Goal: Find specific page/section: Find specific page/section

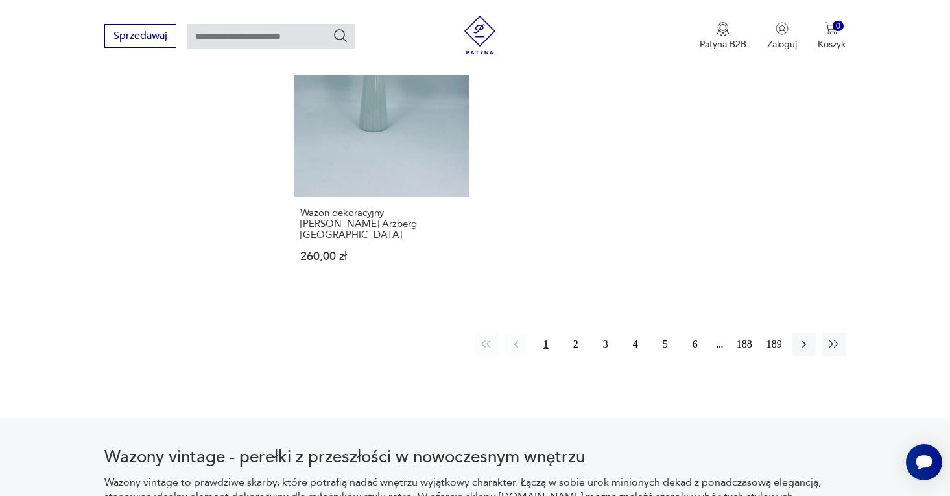
scroll to position [2009, 0]
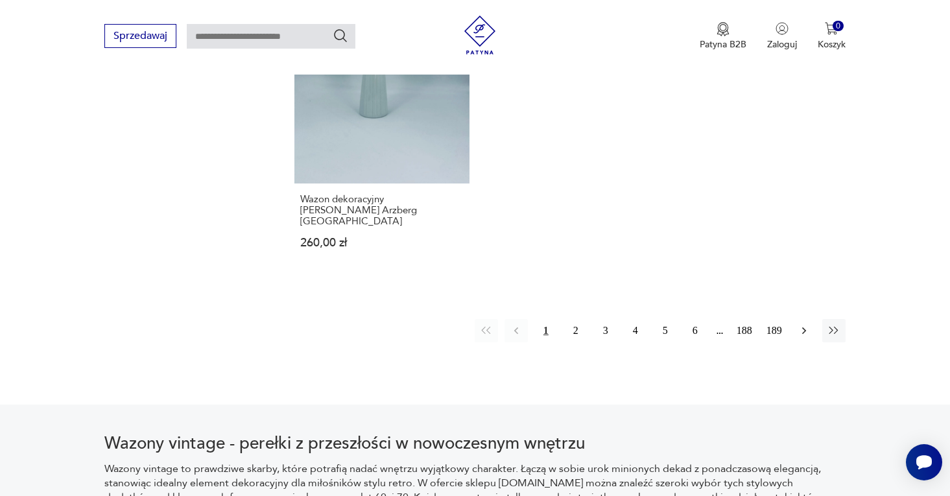
click at [808, 324] on icon "button" at bounding box center [804, 330] width 13 height 13
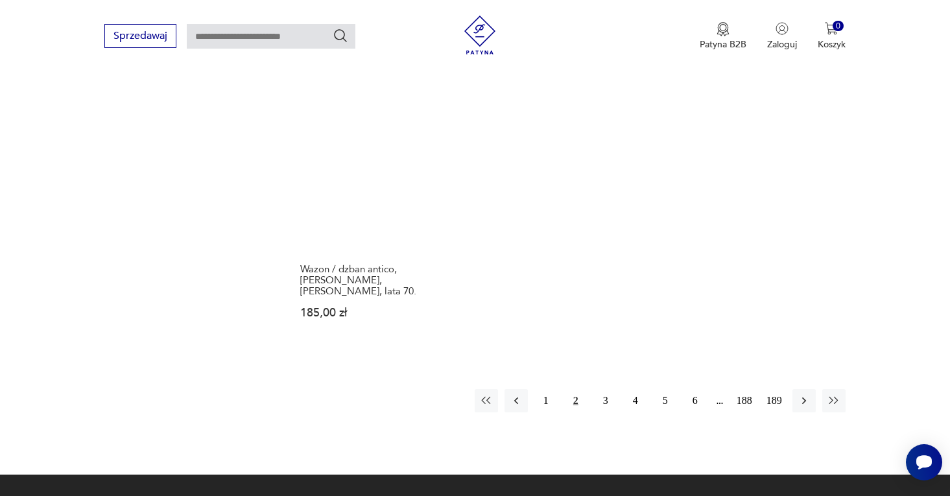
scroll to position [1907, 0]
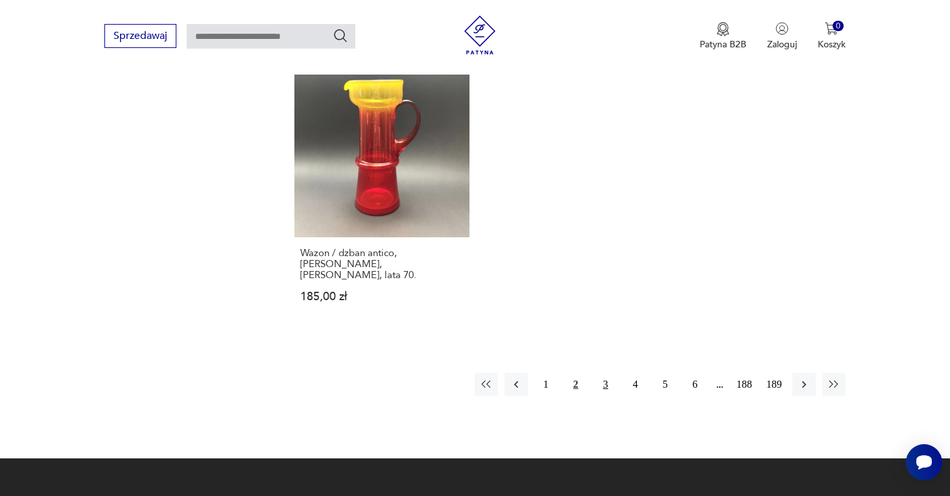
click at [604, 373] on button "3" at bounding box center [605, 384] width 23 height 23
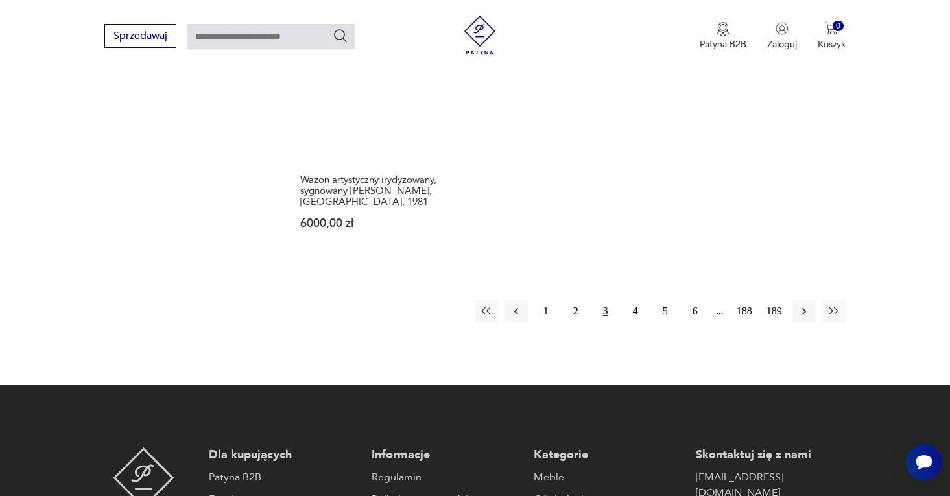
scroll to position [1994, 0]
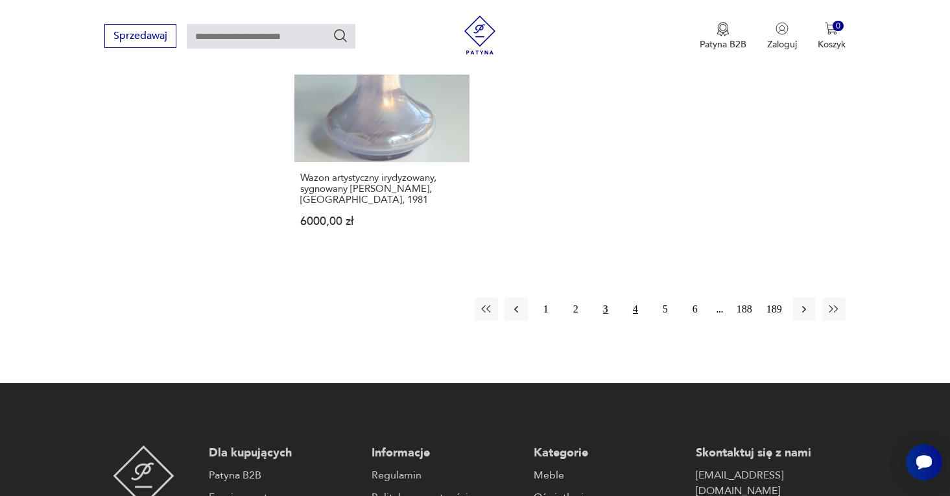
click at [632, 310] on button "4" at bounding box center [635, 309] width 23 height 23
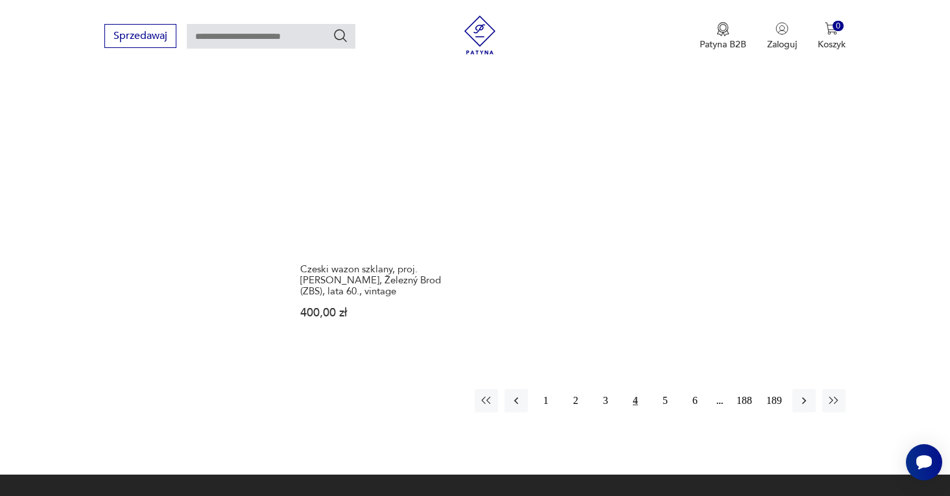
scroll to position [1909, 0]
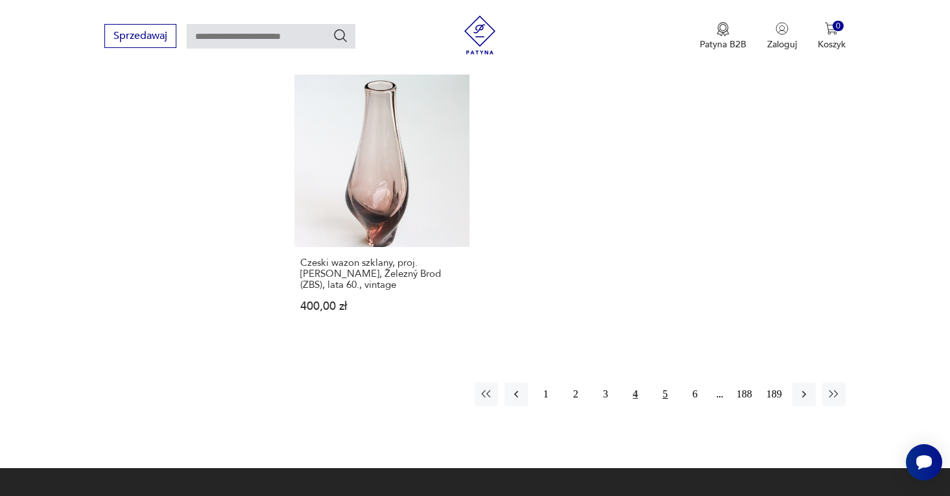
click at [666, 393] on button "5" at bounding box center [665, 394] width 23 height 23
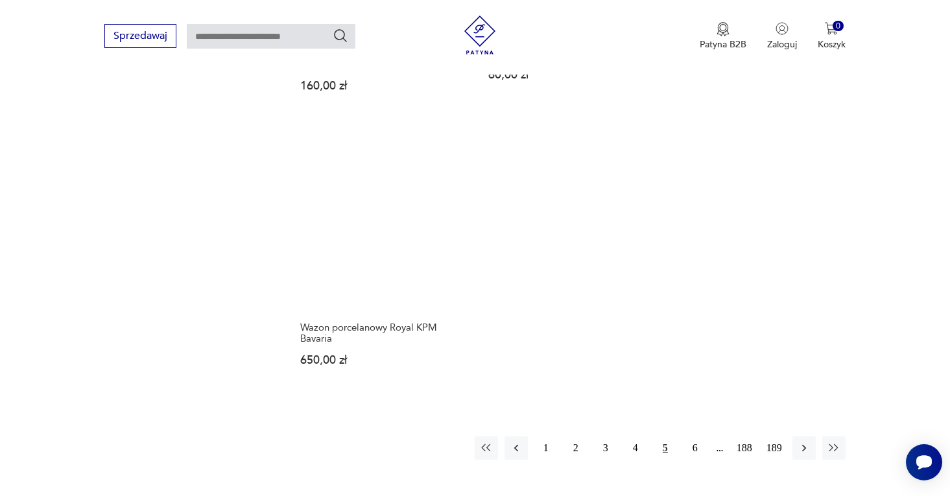
scroll to position [1947, 0]
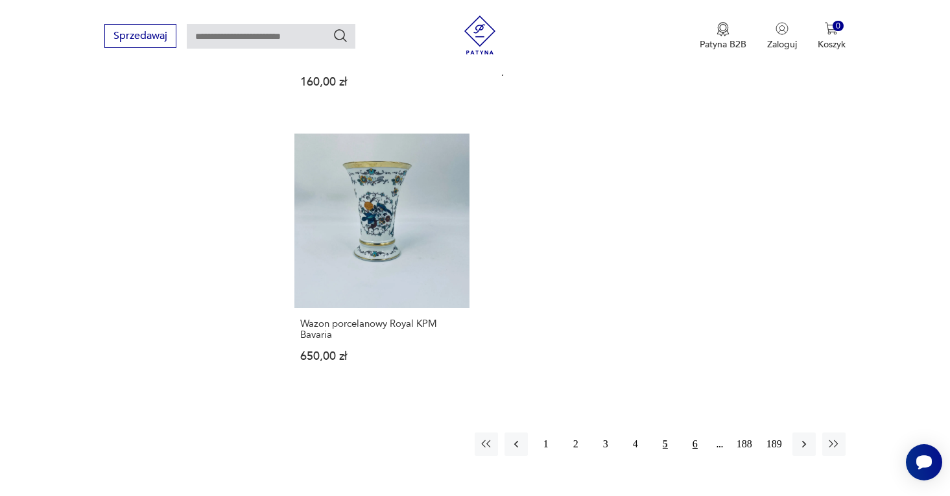
click at [697, 433] on button "6" at bounding box center [695, 444] width 23 height 23
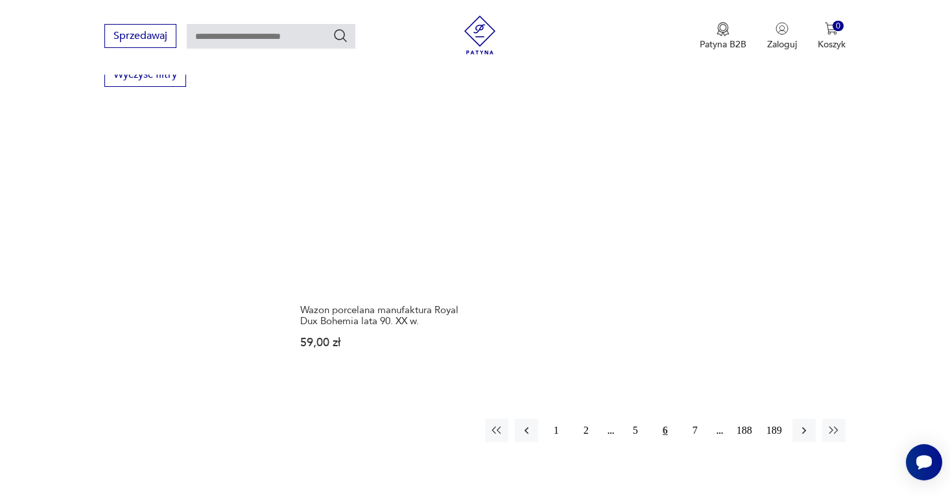
scroll to position [1852, 0]
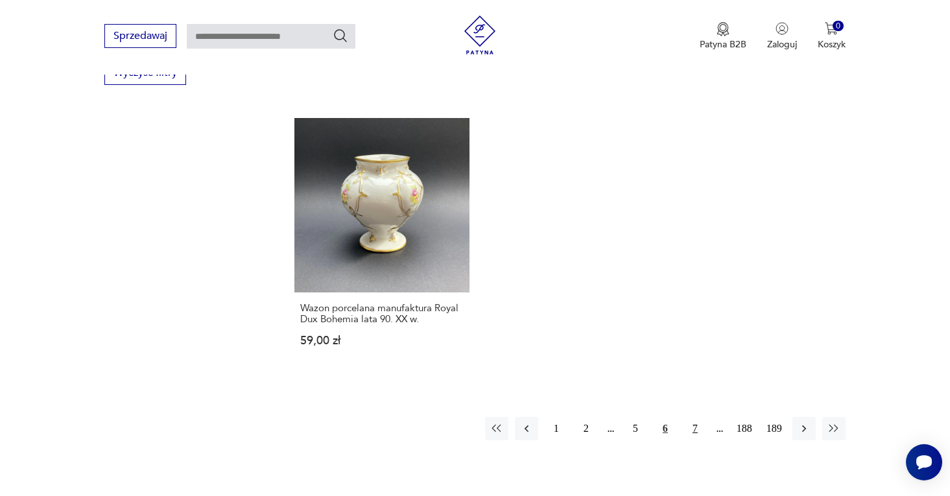
click at [697, 417] on button "7" at bounding box center [695, 428] width 23 height 23
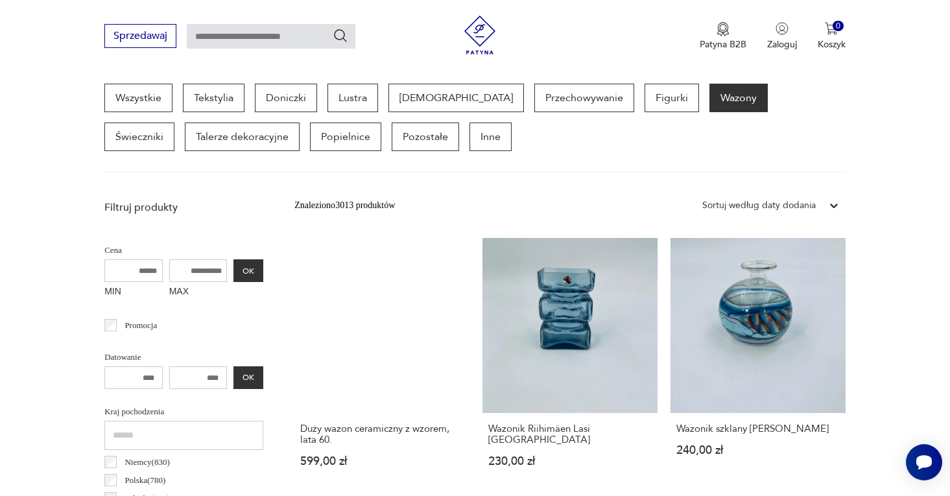
scroll to position [345, 0]
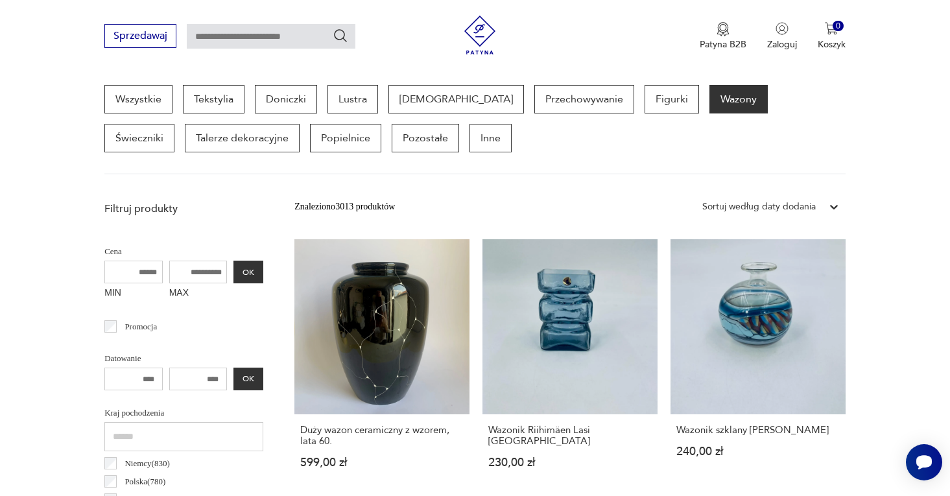
click at [269, 42] on input "text" at bounding box center [271, 36] width 169 height 25
type input "*********"
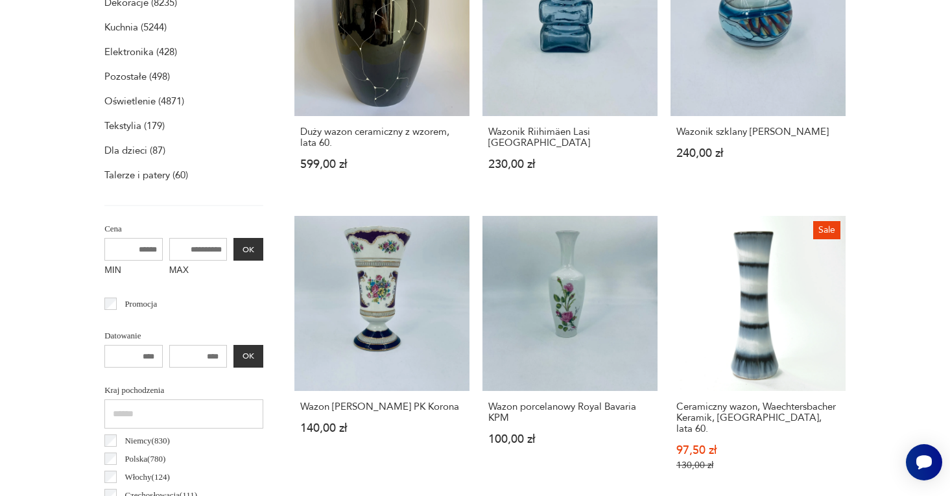
scroll to position [46, 0]
